Goal: Use online tool/utility: Use online tool/utility

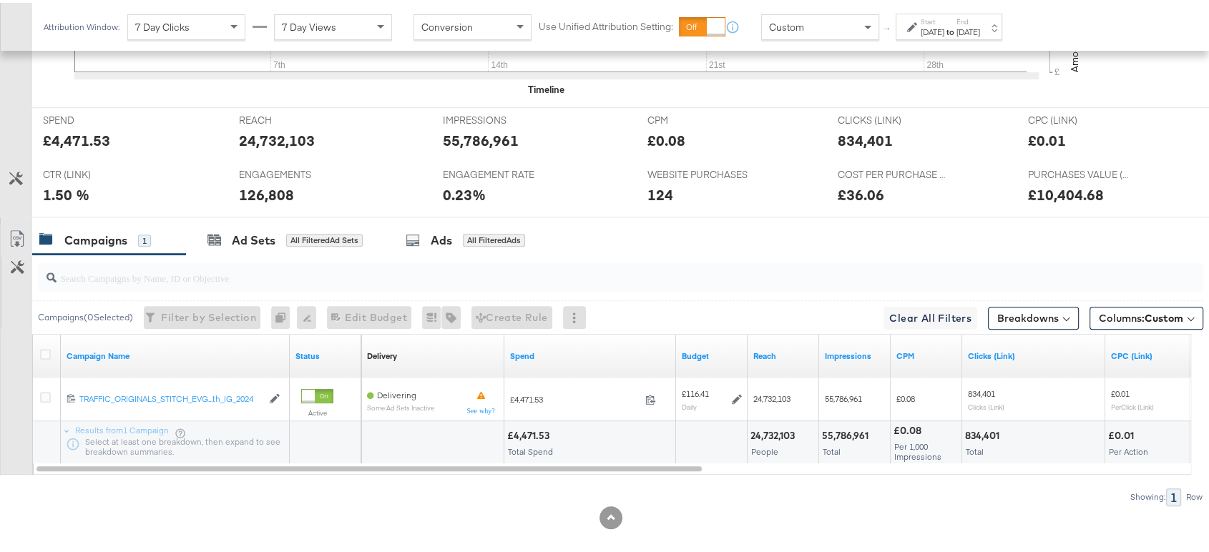
scroll to position [626, 0]
click at [1043, 318] on button "Breakdowns" at bounding box center [1033, 314] width 91 height 23
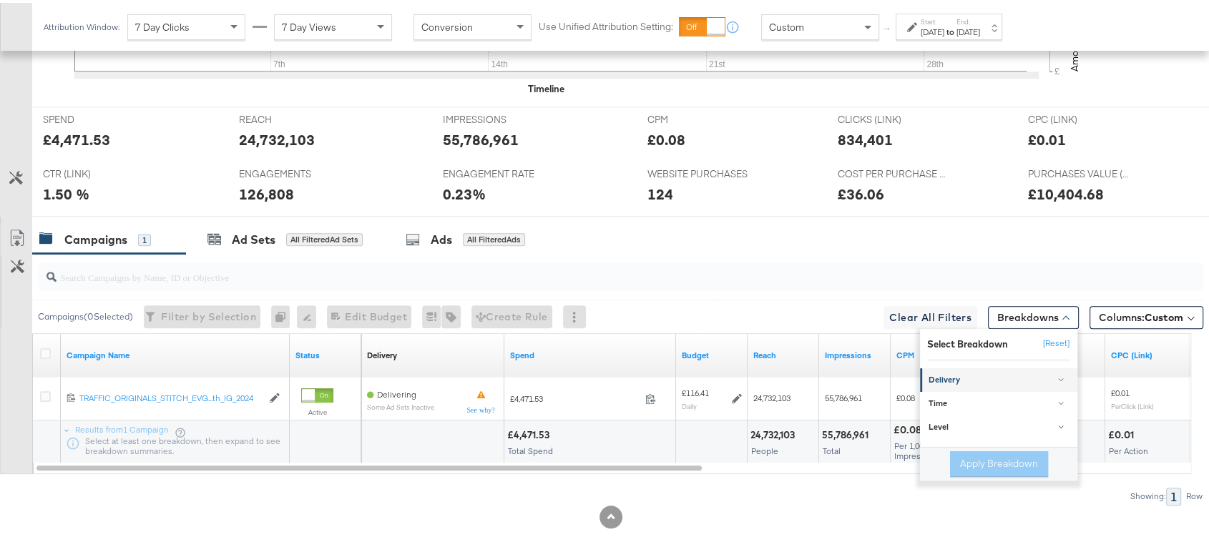
click at [962, 366] on link "Delivery" at bounding box center [998, 378] width 157 height 24
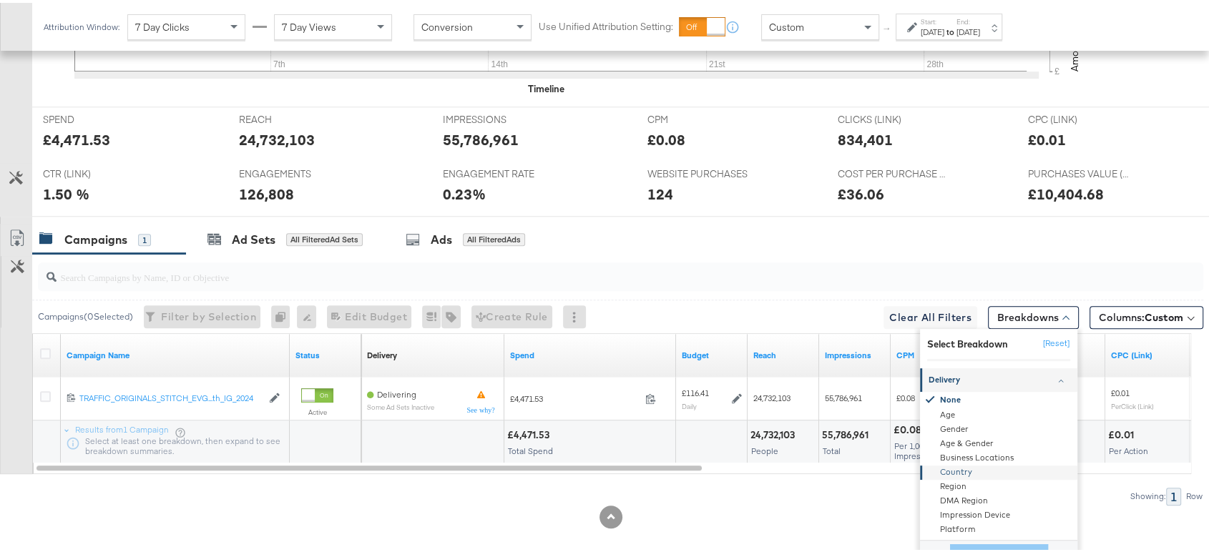
click at [954, 468] on div "Country" at bounding box center [999, 470] width 155 height 14
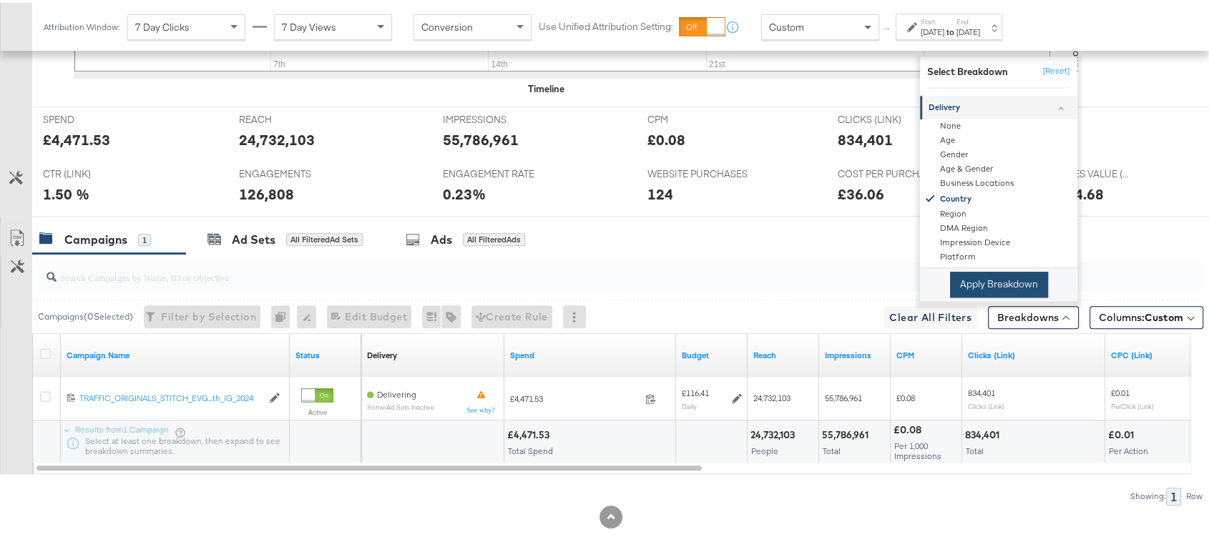
click at [975, 283] on button "Apply Breakdown" at bounding box center [999, 282] width 98 height 26
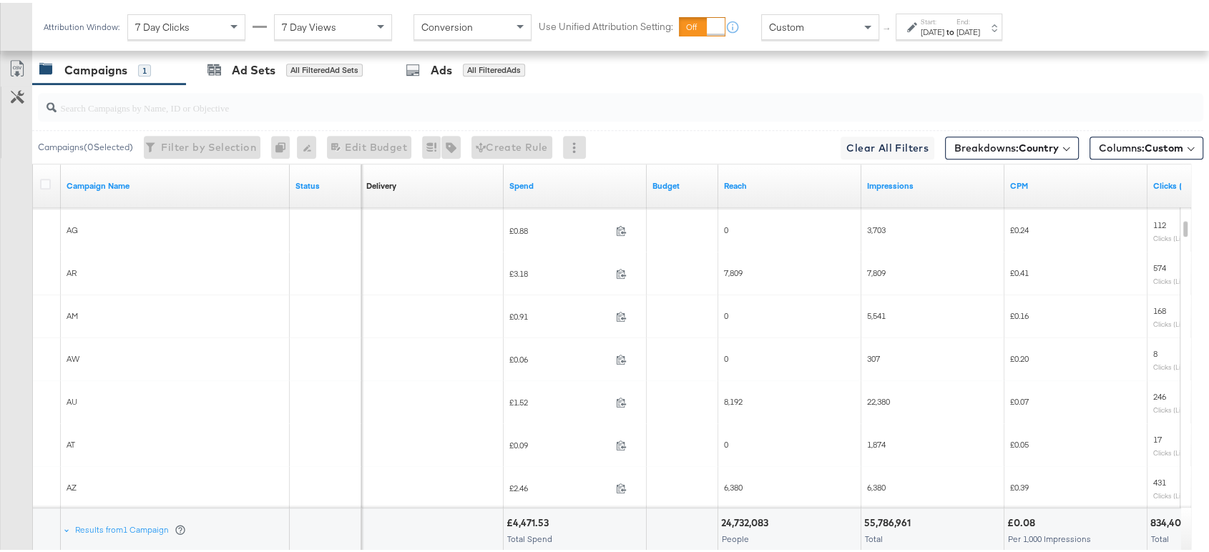
scroll to position [796, 0]
click at [954, 145] on span "Breakdowns: Country" at bounding box center [1006, 144] width 104 height 14
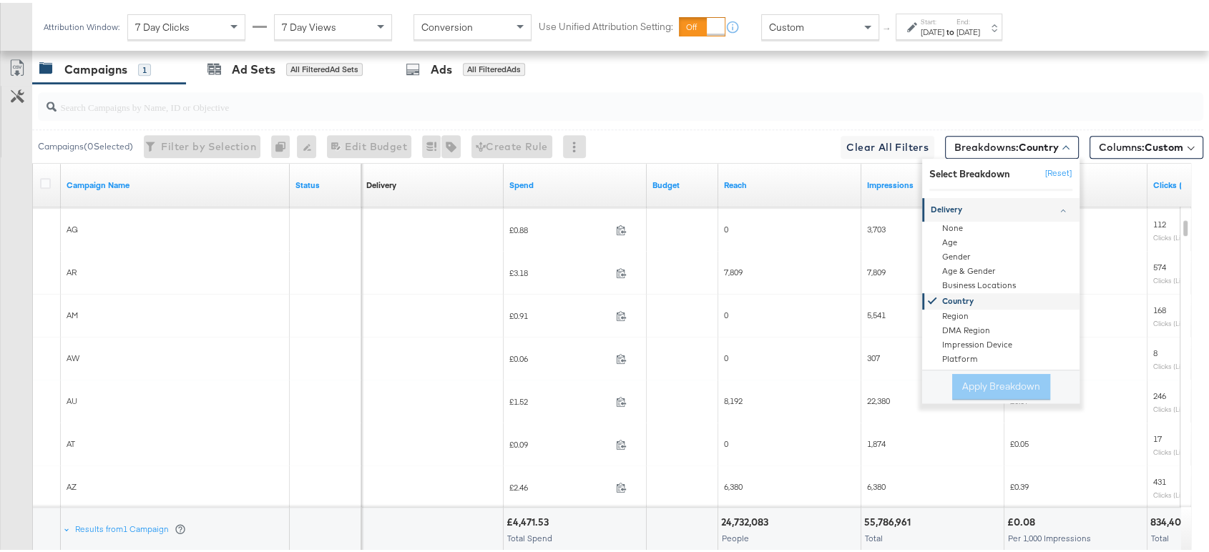
click at [933, 298] on div "Country" at bounding box center [1001, 298] width 155 height 16
click at [940, 240] on div "Age" at bounding box center [1001, 240] width 155 height 14
click at [979, 391] on button "Apply Breakdown" at bounding box center [1001, 384] width 98 height 26
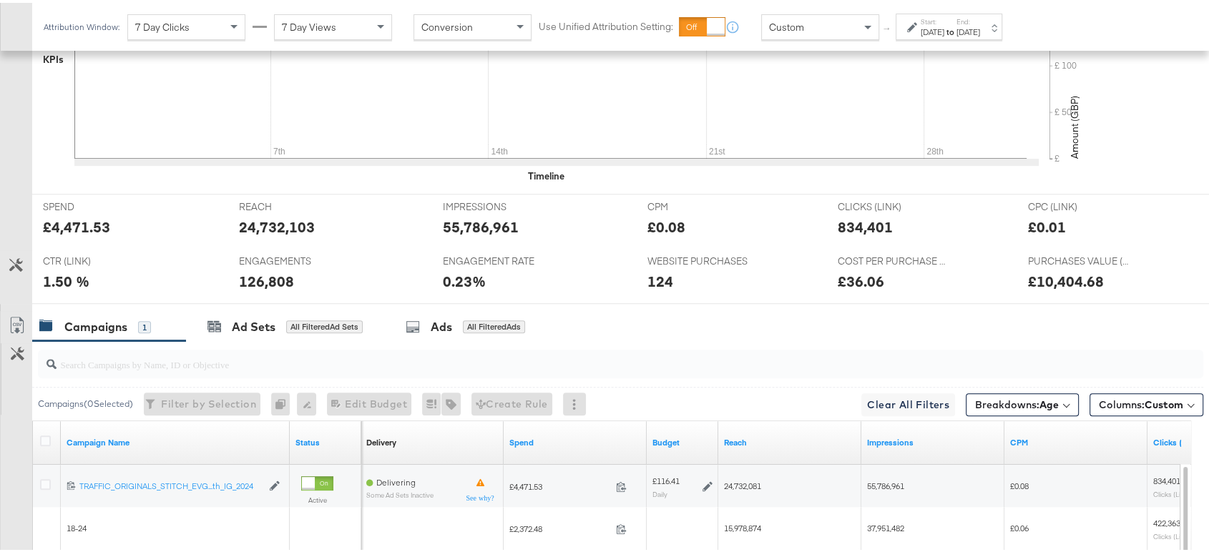
scroll to position [521, 0]
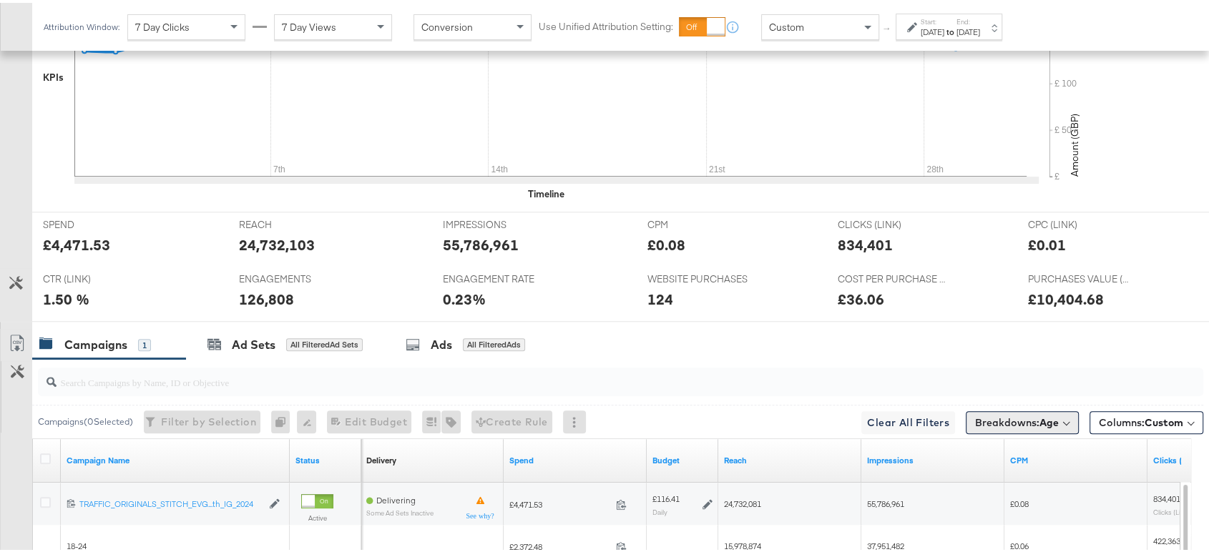
click at [1021, 420] on span "Breakdowns: Age" at bounding box center [1017, 420] width 84 height 14
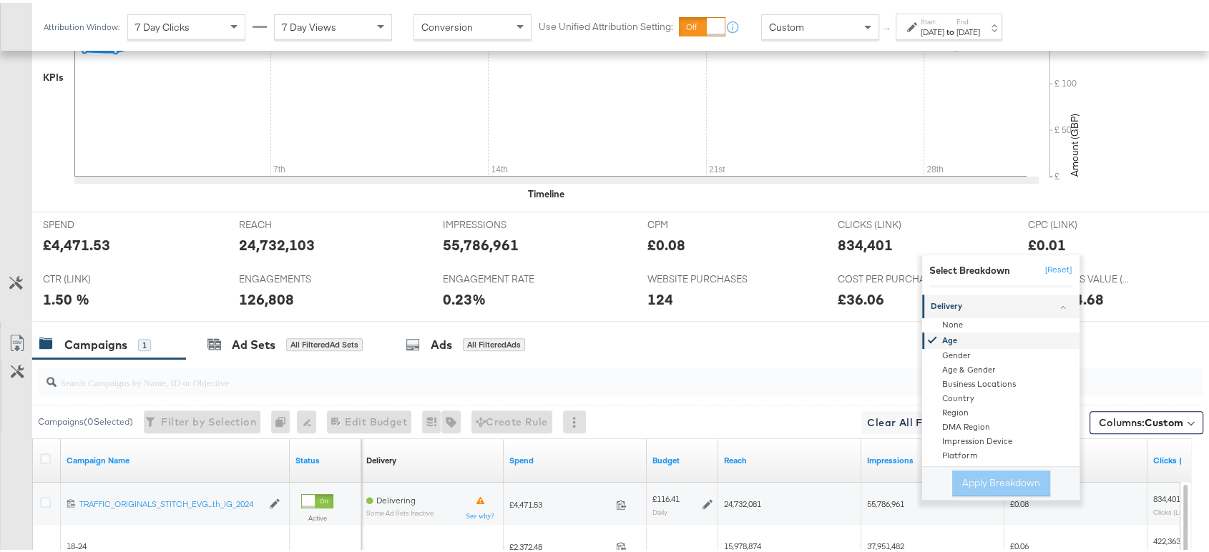
click at [944, 332] on div "Age" at bounding box center [1001, 338] width 155 height 16
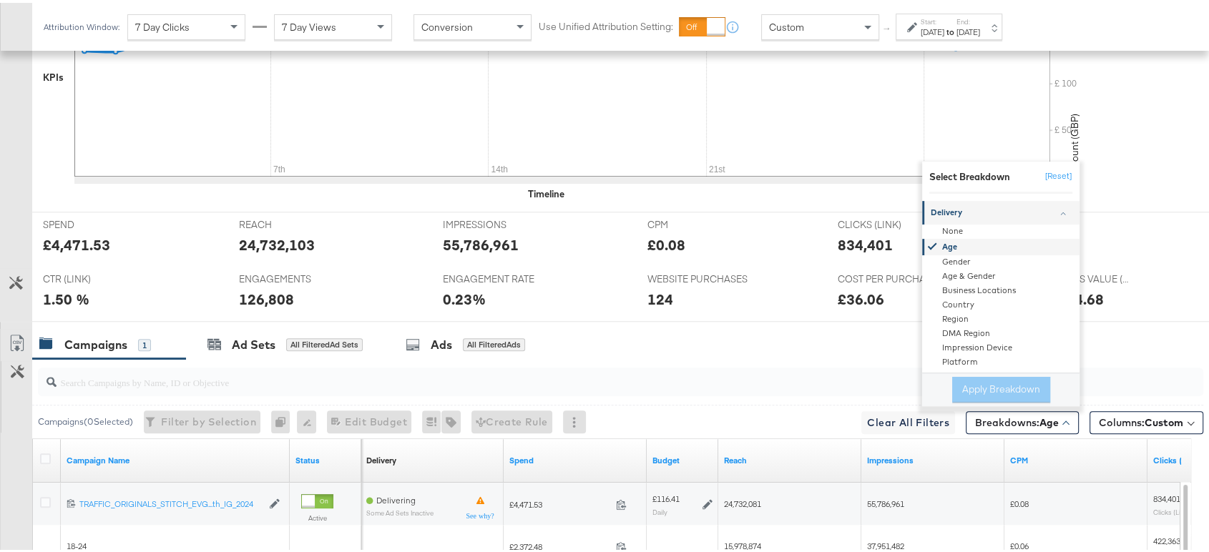
click at [939, 241] on div "Age" at bounding box center [1001, 244] width 155 height 16
click at [1038, 169] on button "[Reset]" at bounding box center [1055, 173] width 36 height 23
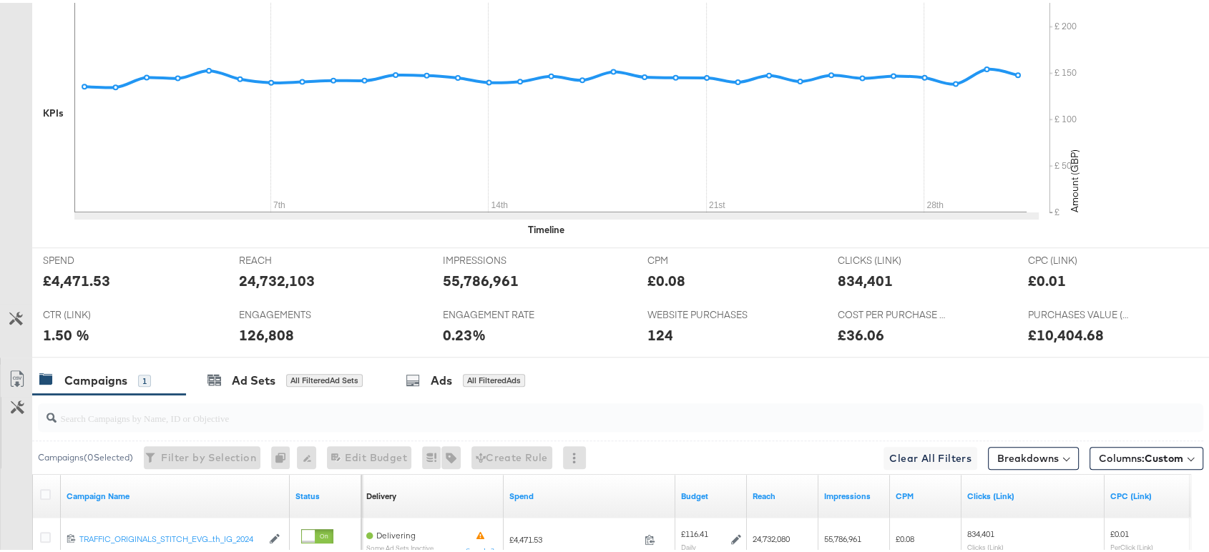
scroll to position [0, 0]
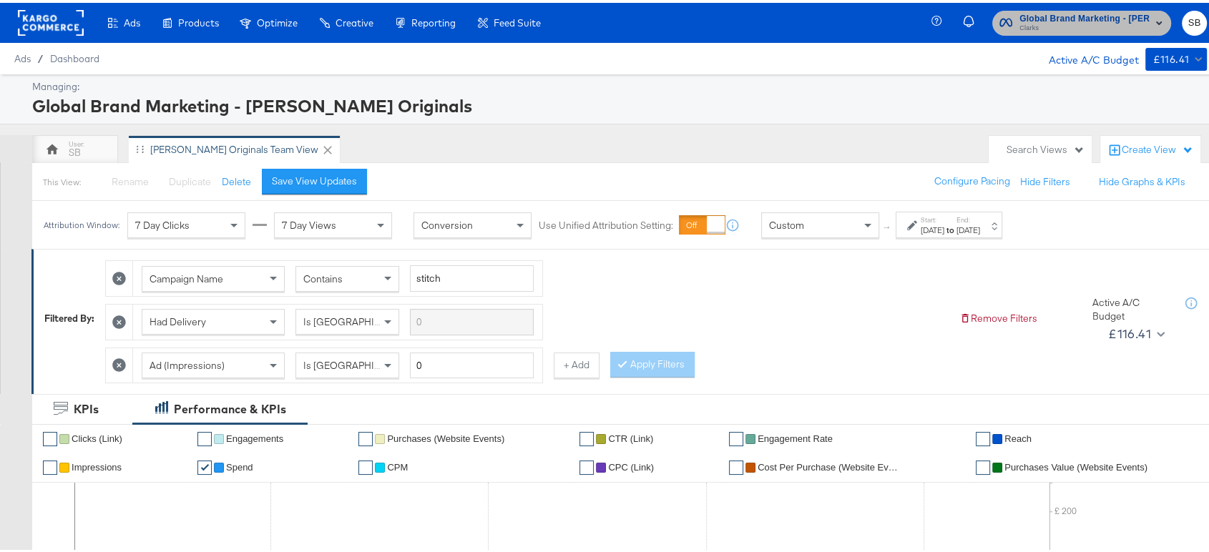
click at [1031, 8] on button "Global Brand Marketing - Clarks Originals Clarks" at bounding box center [1081, 20] width 179 height 25
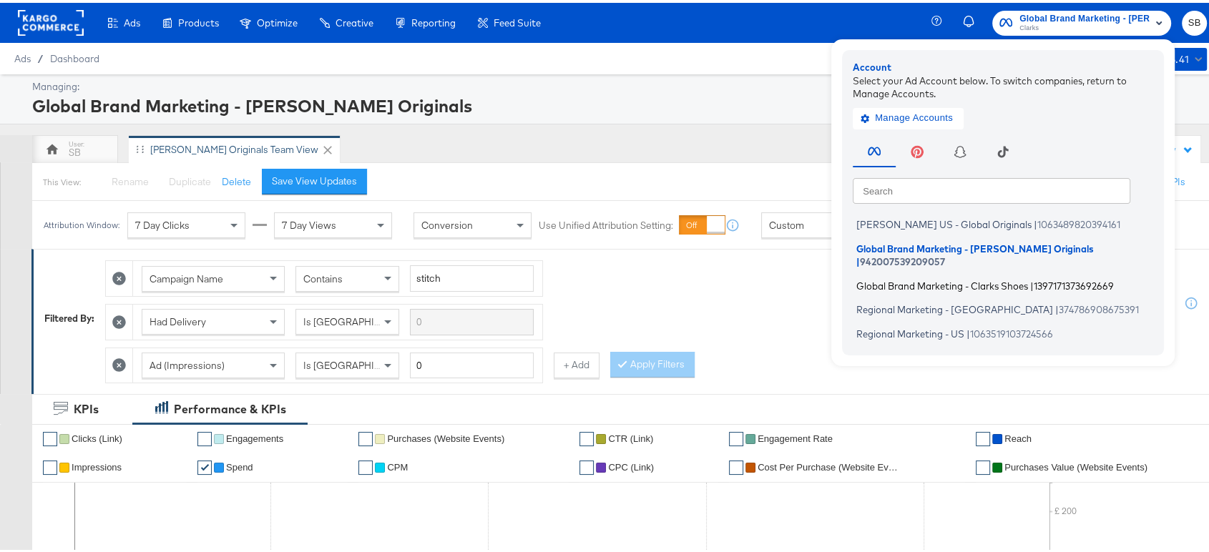
click at [893, 277] on span "Global Brand Marketing - Clarks Shoes" at bounding box center [942, 282] width 172 height 11
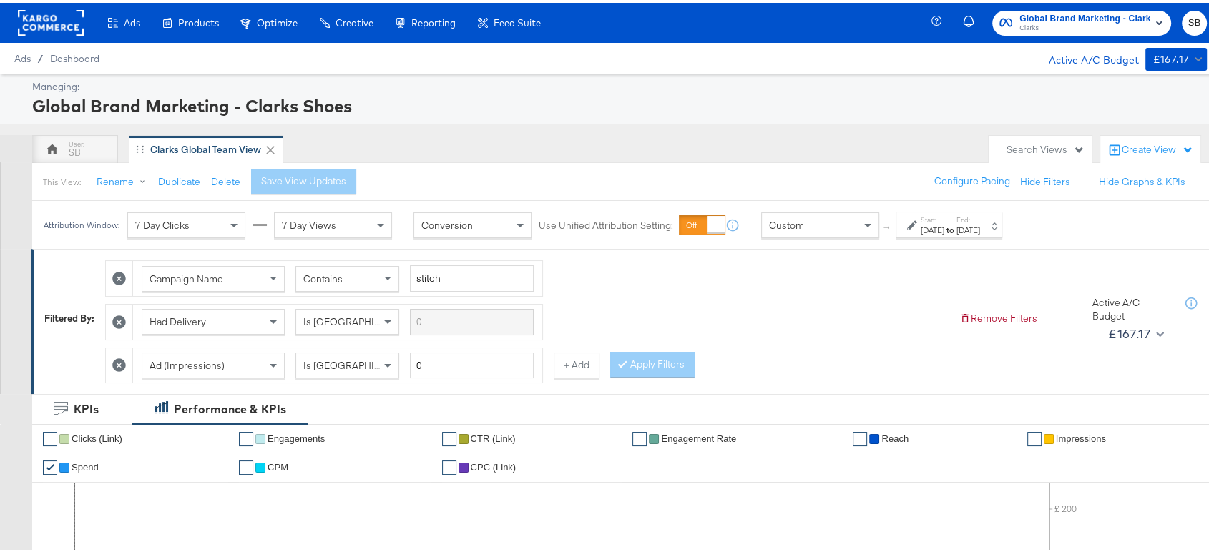
click at [934, 222] on div "[DATE]" at bounding box center [933, 227] width 24 height 11
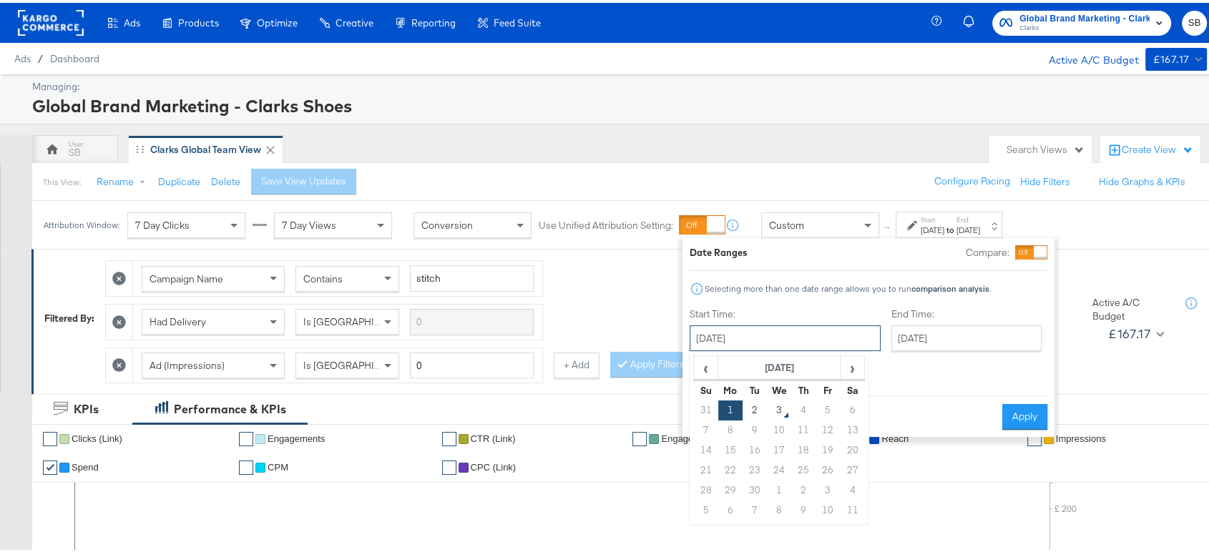
click at [738, 331] on input "[DATE]" at bounding box center [785, 336] width 191 height 26
click at [705, 362] on span "‹" at bounding box center [706, 364] width 22 height 21
click at [820, 406] on td "1" at bounding box center [828, 408] width 24 height 20
type input "[DATE]"
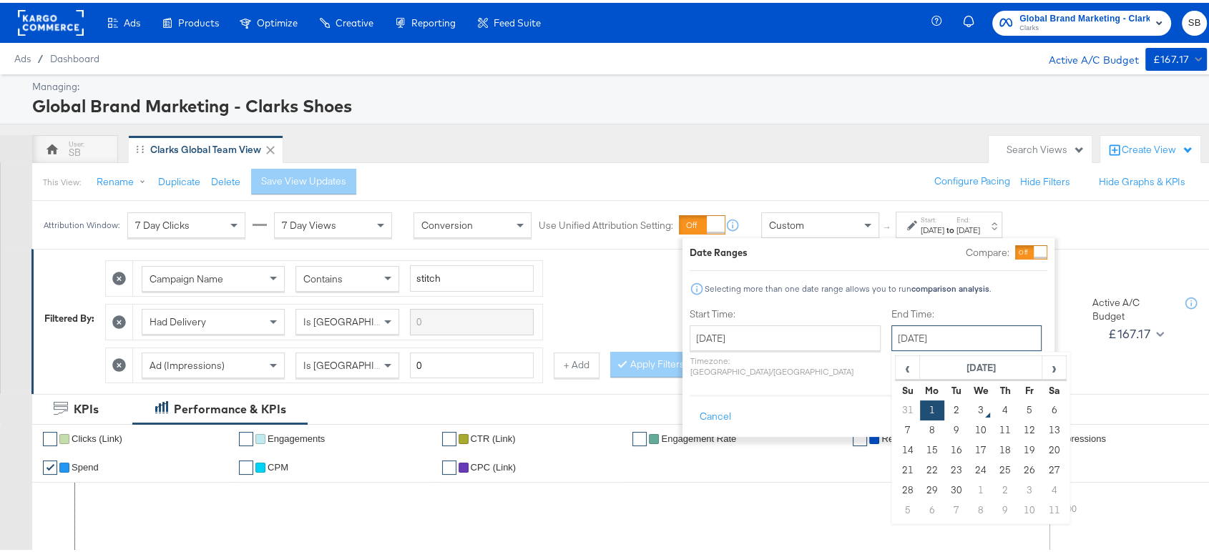
click at [894, 330] on input "[DATE]" at bounding box center [966, 336] width 150 height 26
click at [896, 354] on span "‹" at bounding box center [907, 364] width 22 height 21
click at [896, 504] on td "31" at bounding box center [908, 508] width 24 height 20
type input "[DATE]"
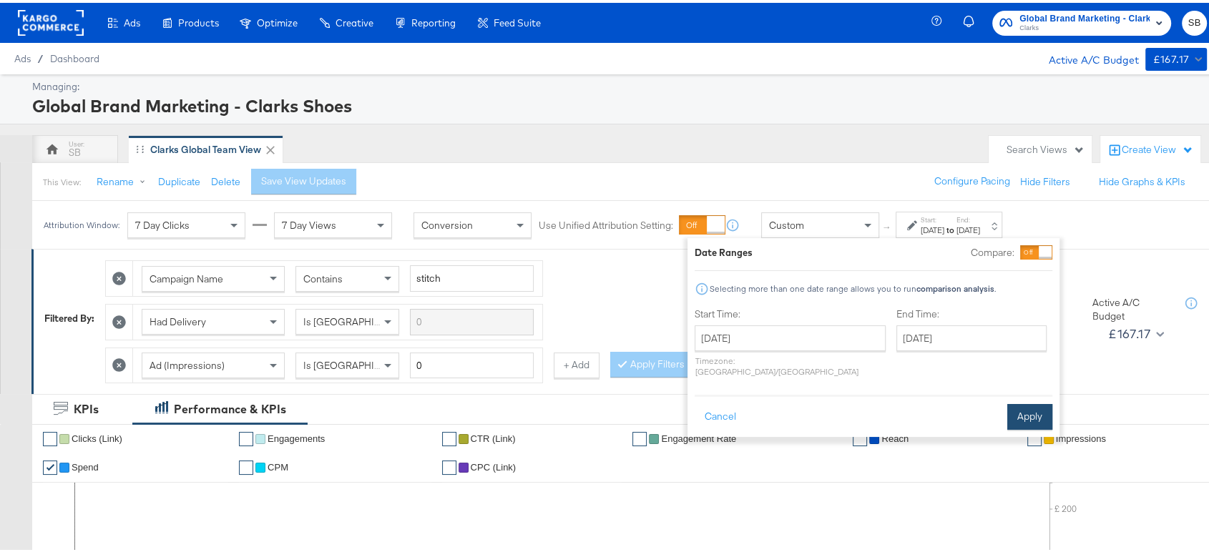
click at [1023, 403] on button "Apply" at bounding box center [1029, 414] width 45 height 26
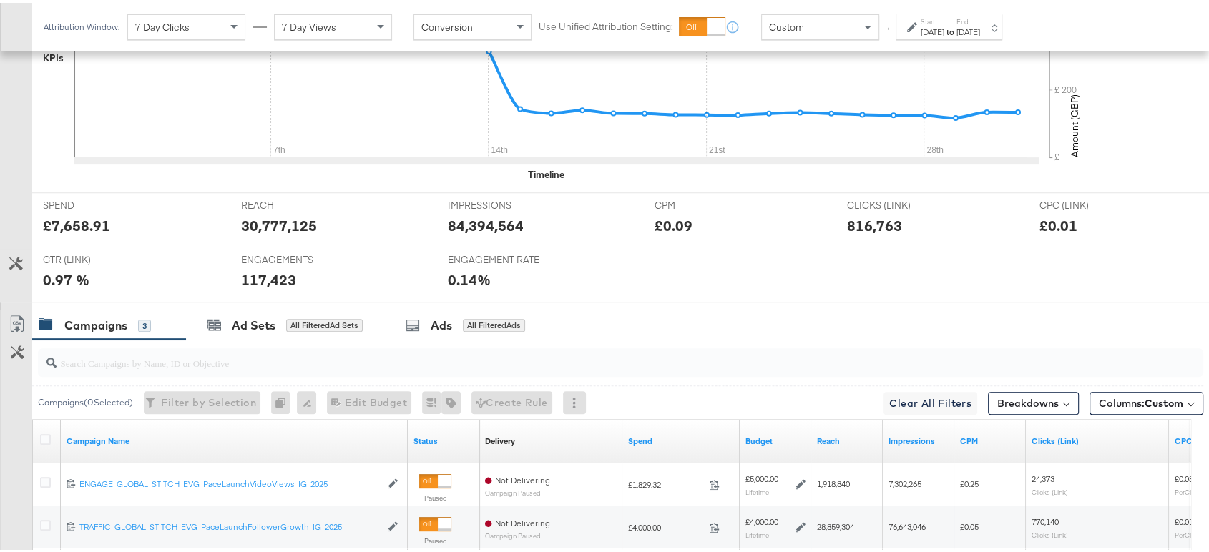
scroll to position [680, 0]
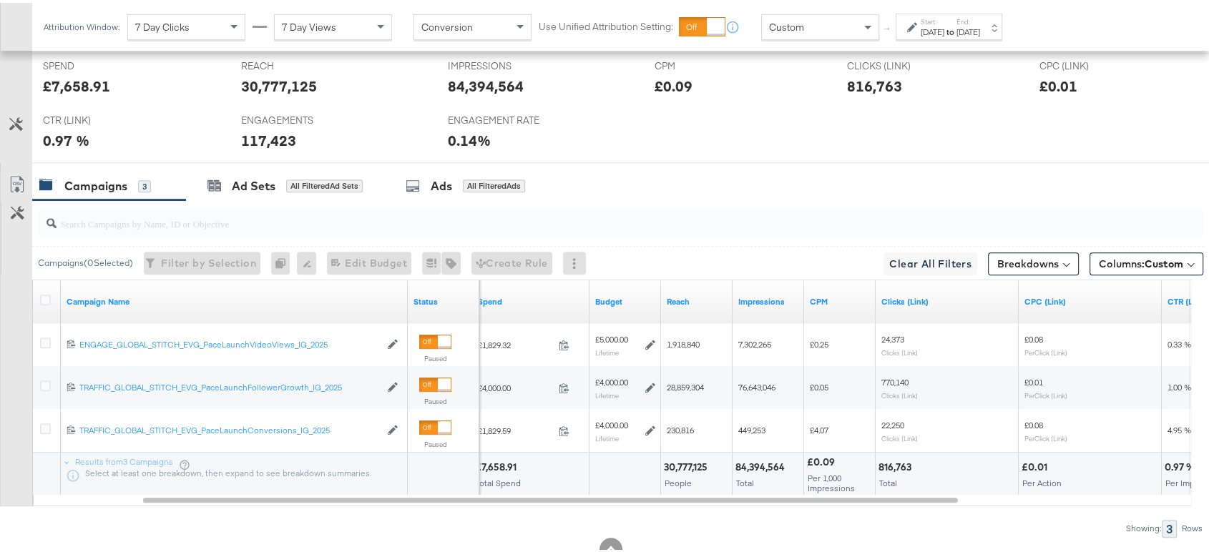
click at [896, 458] on div "816,763" at bounding box center [897, 465] width 37 height 14
copy div "816,763"
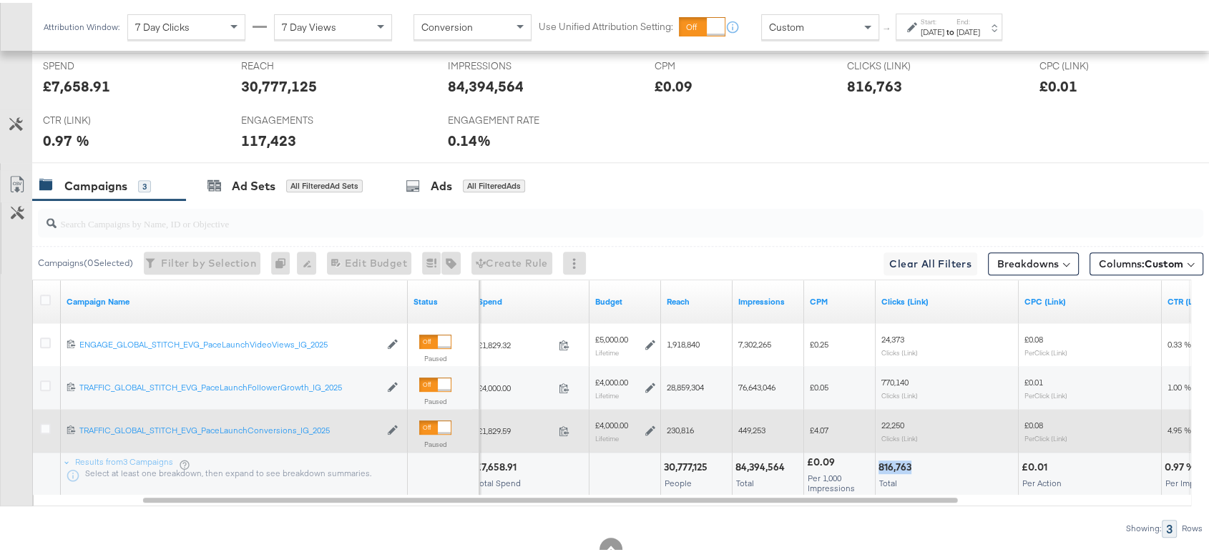
copy div "816,763"
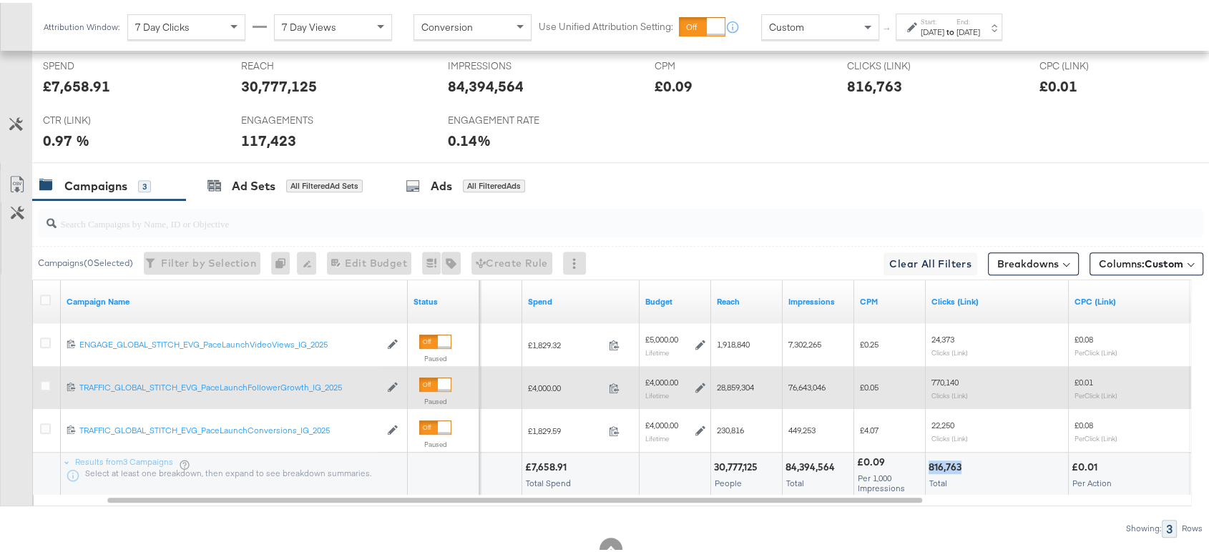
click at [941, 379] on span "770,140" at bounding box center [945, 379] width 27 height 11
copy span "770,140"
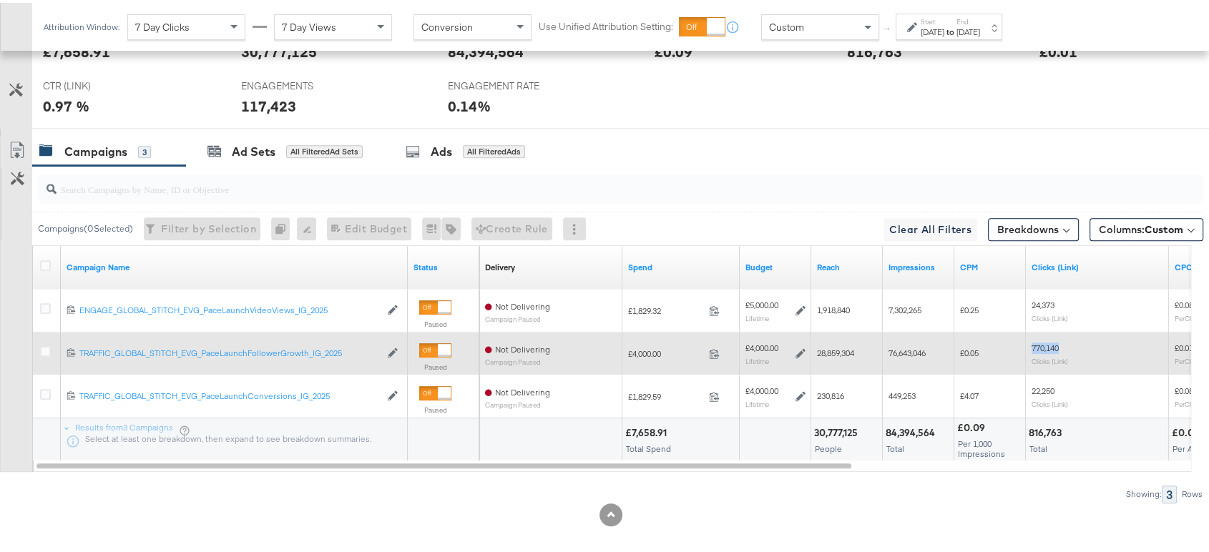
scroll to position [712, 0]
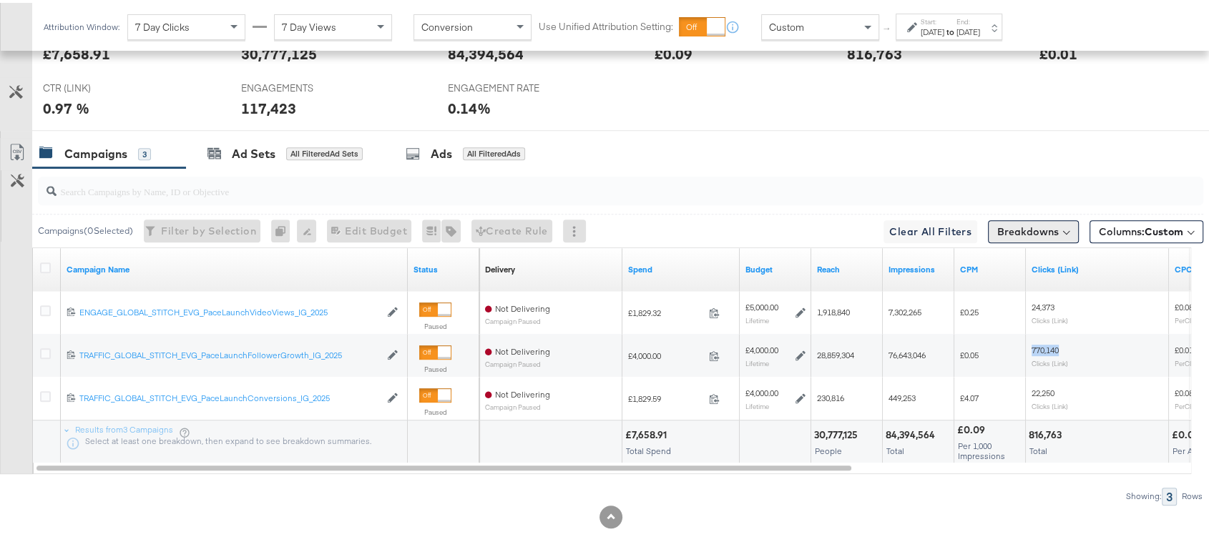
click at [1008, 228] on button "Breakdowns" at bounding box center [1033, 228] width 91 height 23
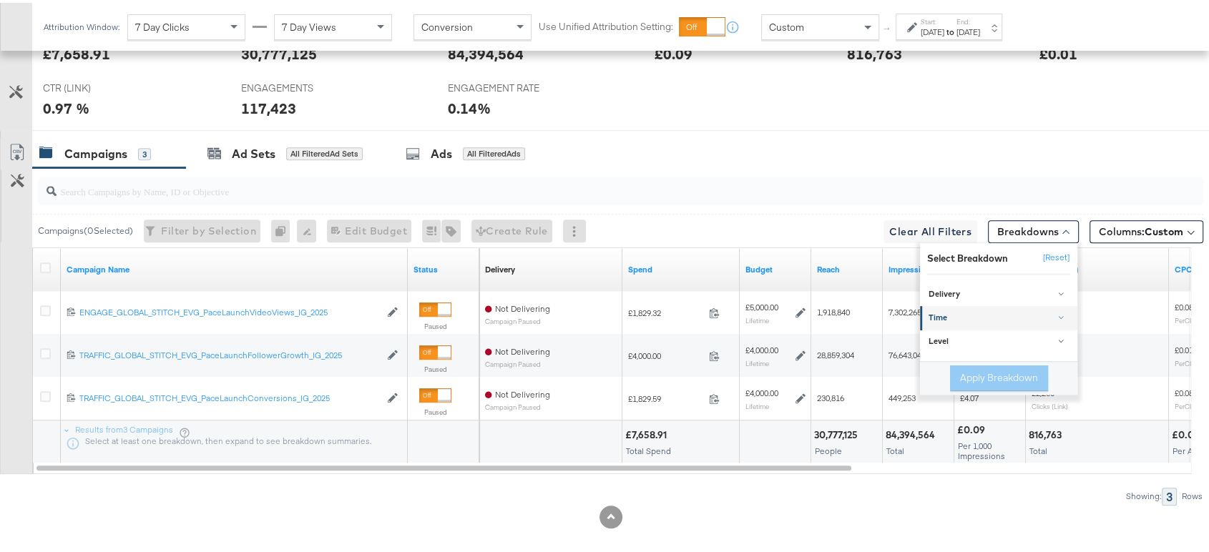
click at [939, 316] on div "Time" at bounding box center [1000, 315] width 142 height 11
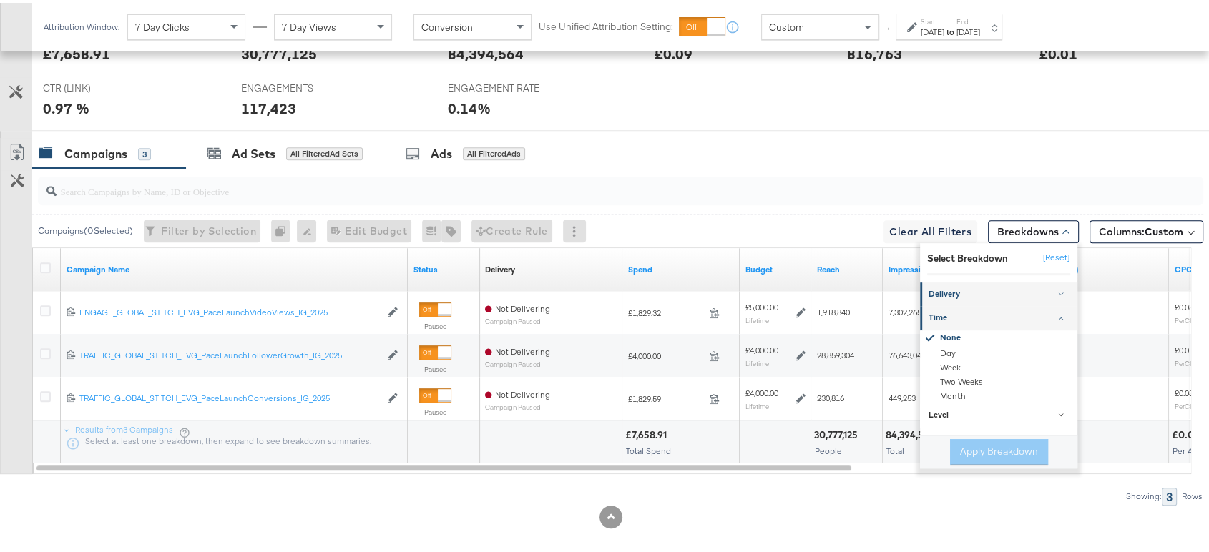
click at [939, 292] on div "Delivery" at bounding box center [1000, 291] width 142 height 11
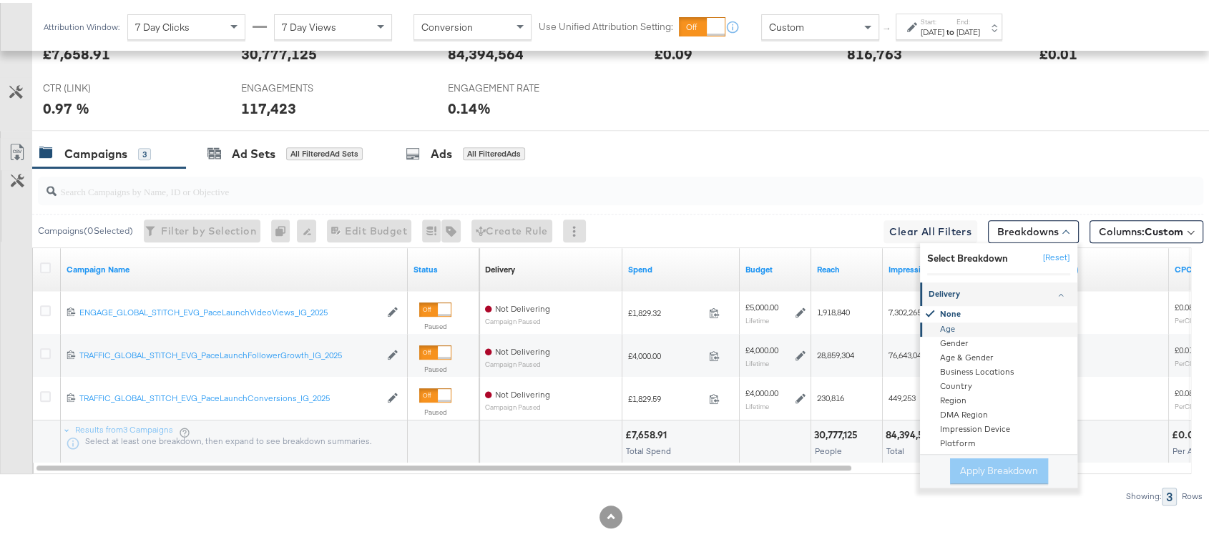
click at [932, 322] on div "Age" at bounding box center [999, 327] width 155 height 14
click at [956, 469] on button "Apply Breakdown" at bounding box center [999, 469] width 98 height 26
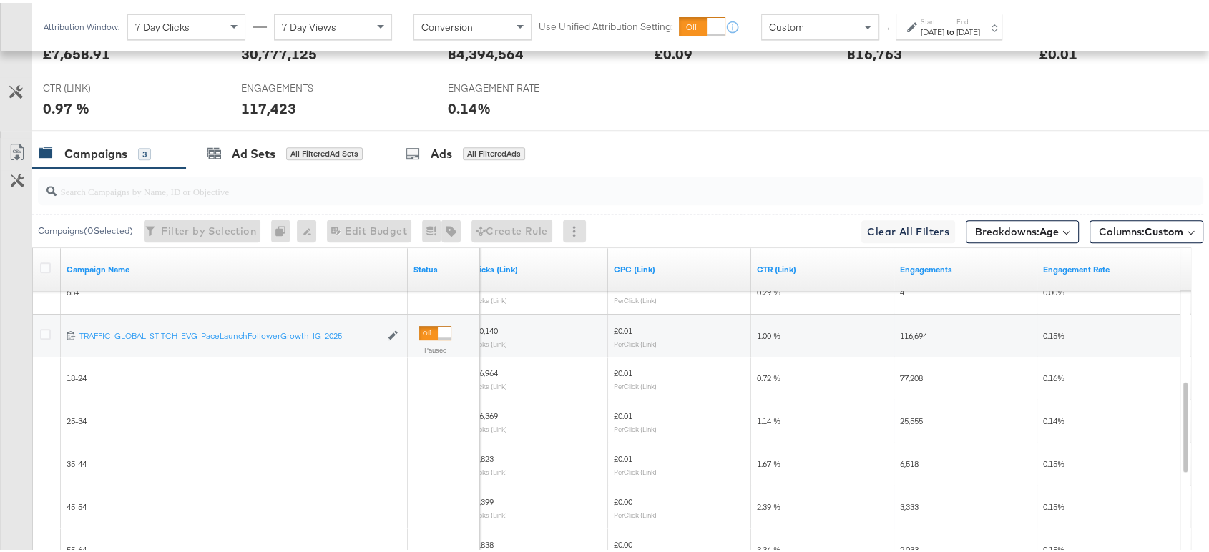
click at [962, 459] on div "6,518" at bounding box center [966, 461] width 132 height 11
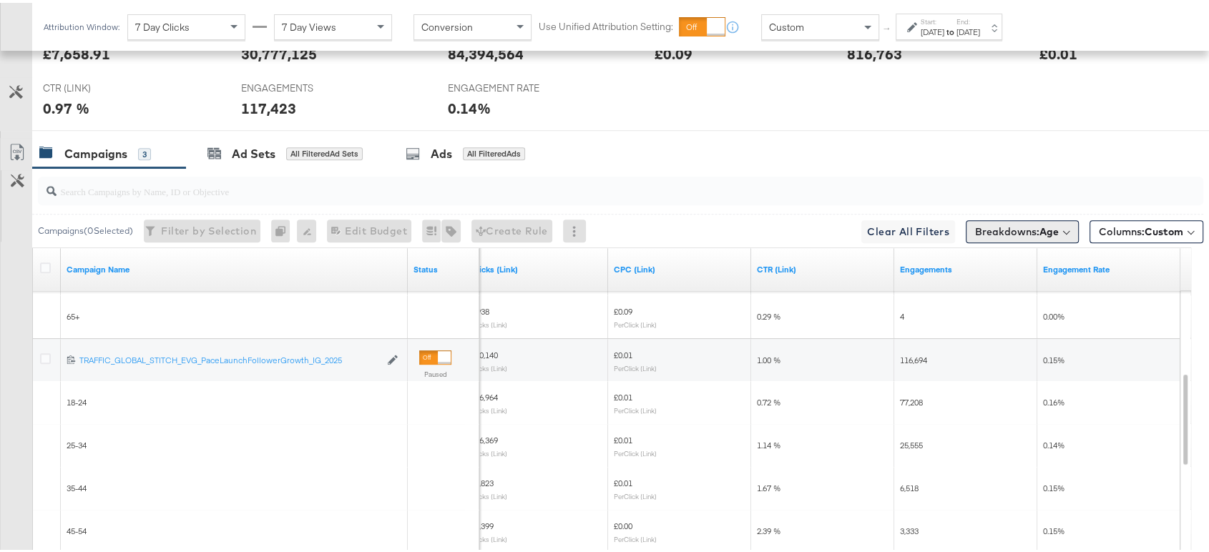
click at [975, 222] on span "Breakdowns: Age" at bounding box center [1017, 229] width 84 height 14
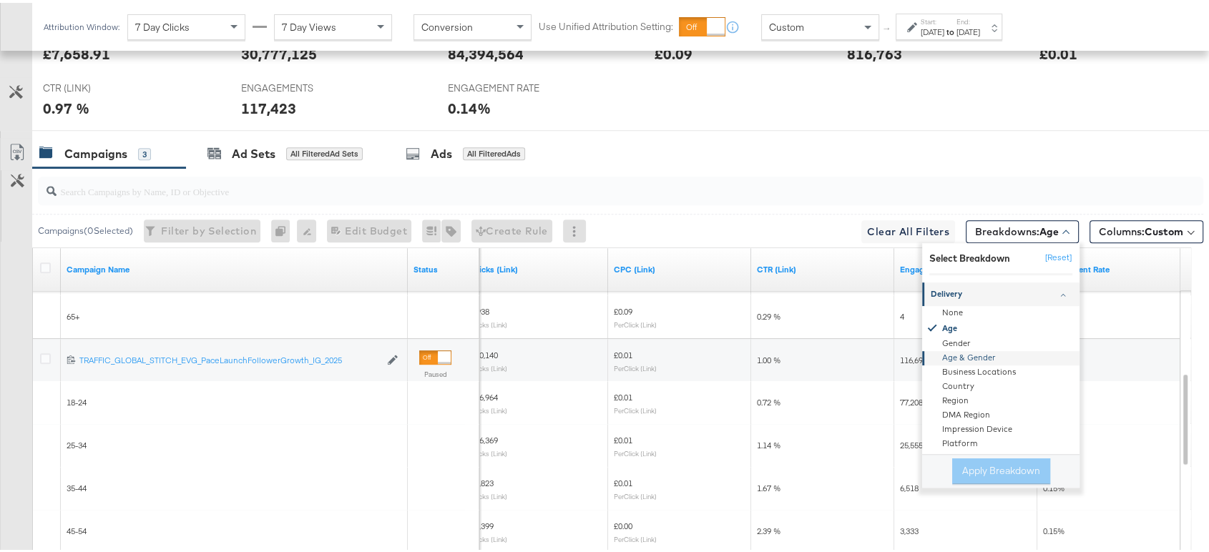
click at [937, 353] on div "Age & Gender" at bounding box center [1001, 355] width 155 height 14
click at [985, 461] on button "Apply Breakdown" at bounding box center [1001, 469] width 98 height 26
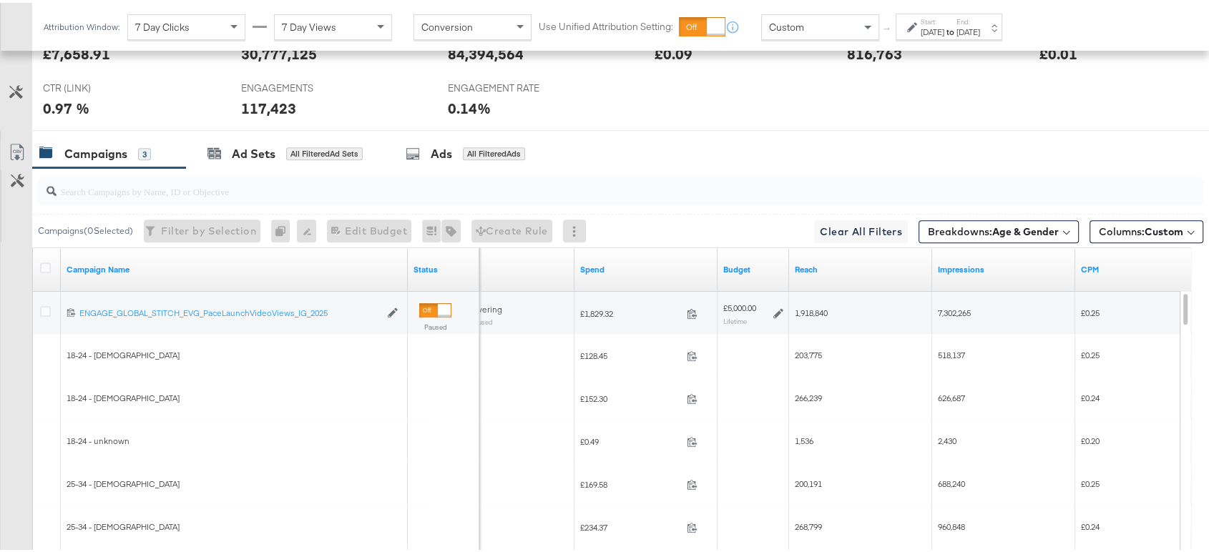
scroll to position [710, 0]
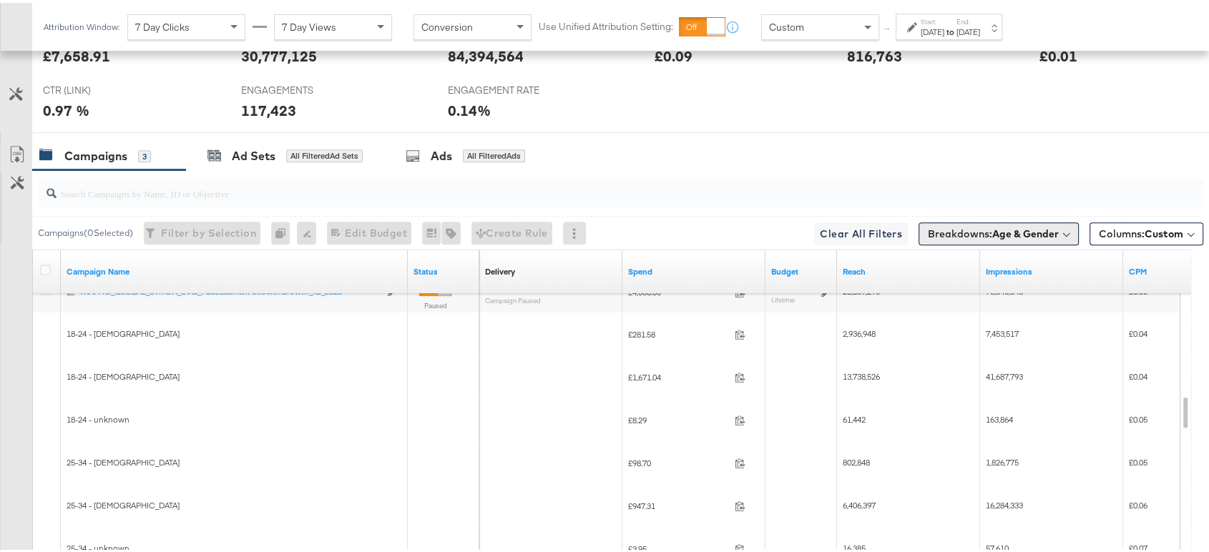
click at [967, 224] on span "Breakdowns: Age & Gender" at bounding box center [993, 231] width 131 height 14
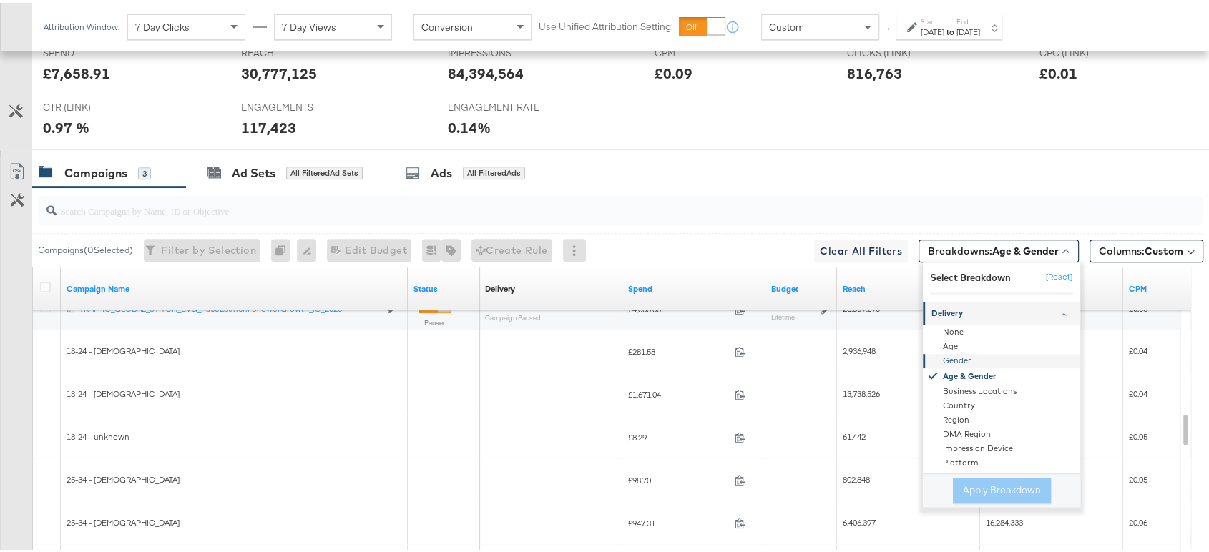
scroll to position [690, 0]
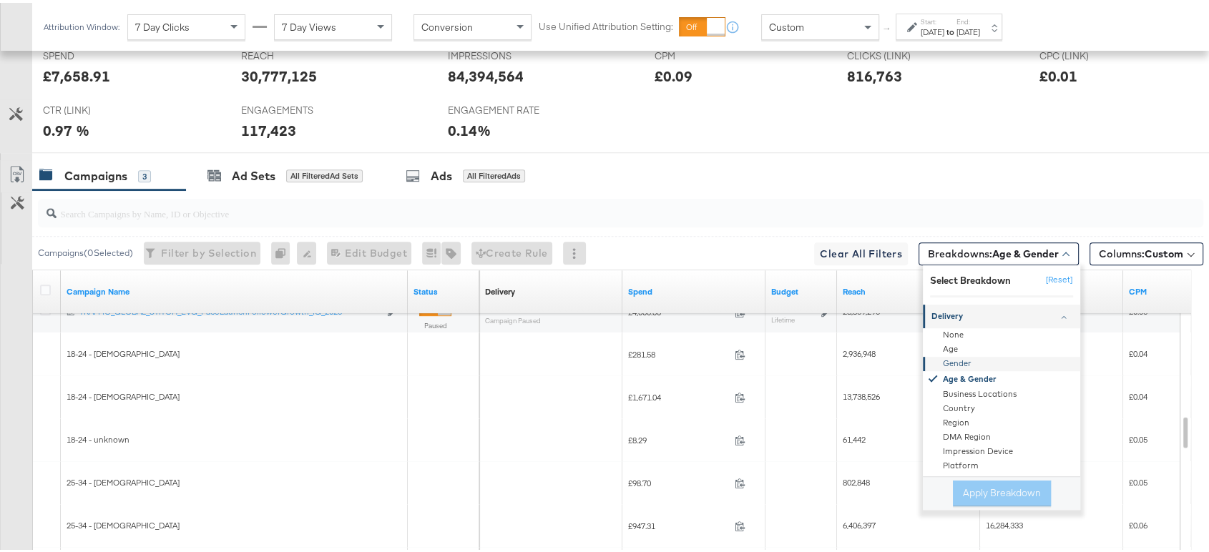
click at [942, 358] on div "Gender" at bounding box center [1002, 361] width 155 height 14
click at [967, 478] on button "Apply Breakdown" at bounding box center [1002, 491] width 98 height 26
